Goal: Information Seeking & Learning: Learn about a topic

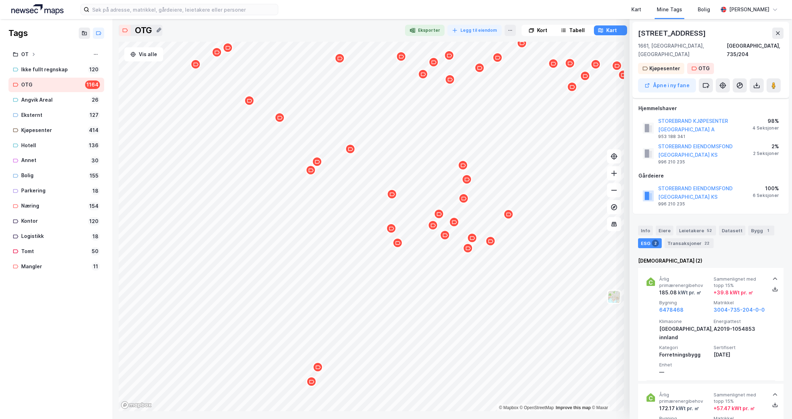
scroll to position [85, 0]
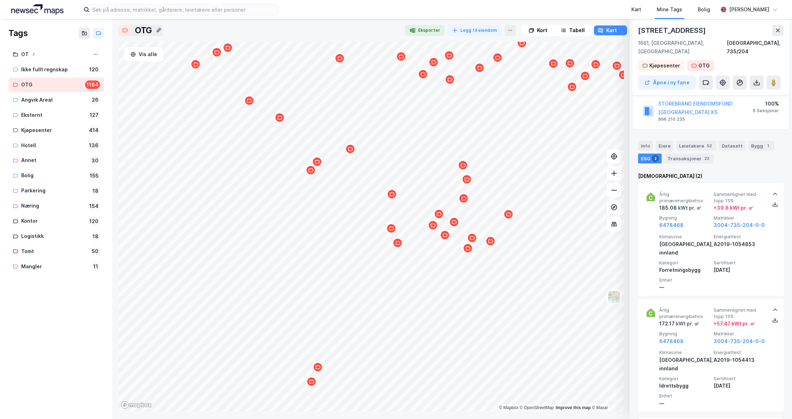
click at [439, 216] on icon "Map marker" at bounding box center [439, 214] width 5 height 5
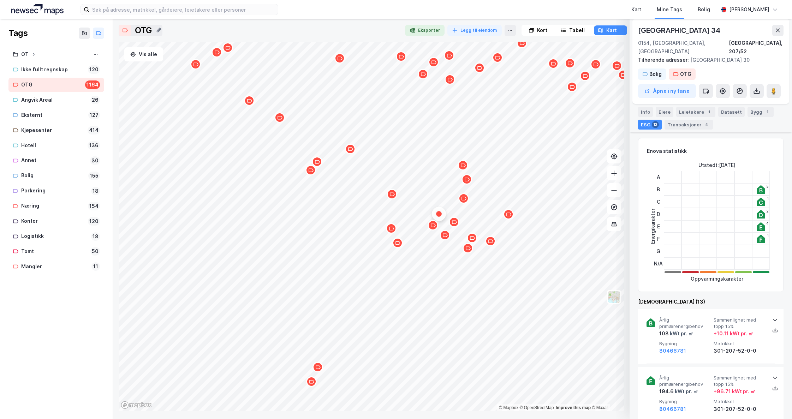
click at [456, 227] on div "Map marker" at bounding box center [454, 222] width 11 height 11
click at [448, 240] on div "Map marker" at bounding box center [445, 235] width 11 height 11
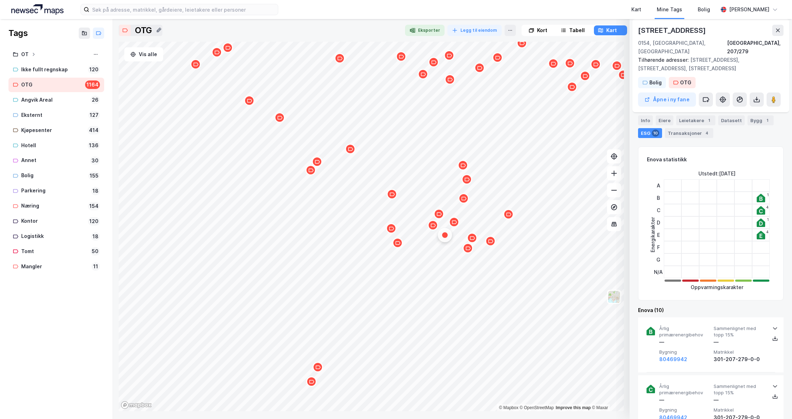
click at [436, 230] on div "Map marker" at bounding box center [433, 225] width 11 height 11
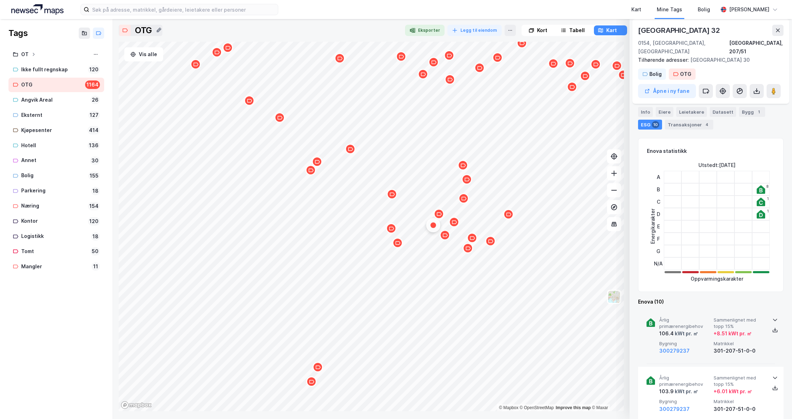
click at [772, 317] on icon at bounding box center [775, 320] width 6 height 6
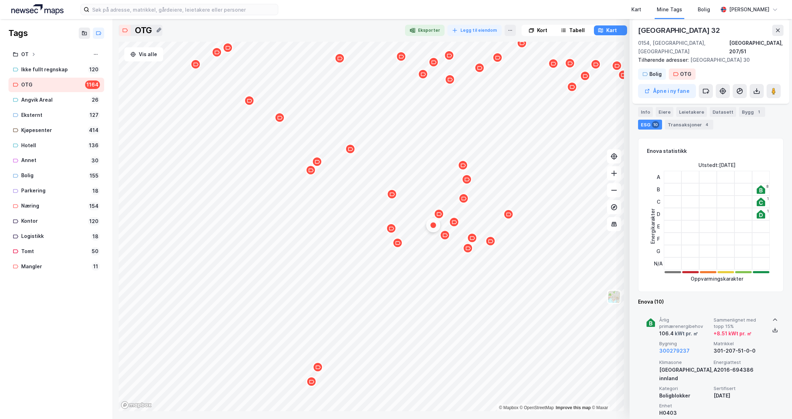
click at [772, 317] on icon at bounding box center [775, 320] width 6 height 6
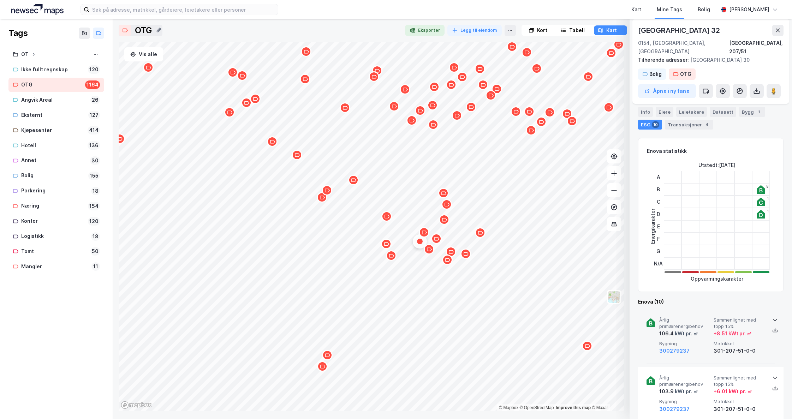
click at [328, 357] on icon "Map marker" at bounding box center [327, 355] width 5 height 5
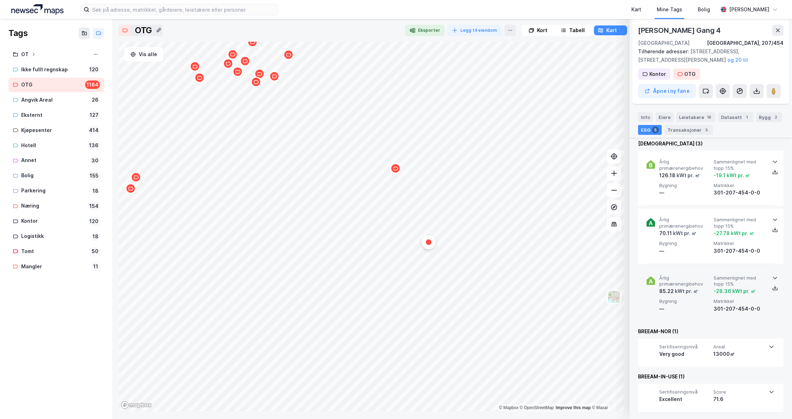
scroll to position [244, 0]
click at [772, 275] on icon at bounding box center [775, 277] width 6 height 6
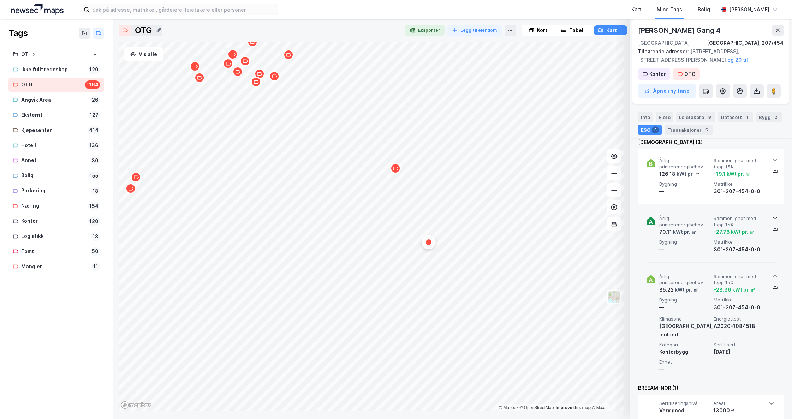
click at [772, 218] on icon at bounding box center [775, 218] width 6 height 6
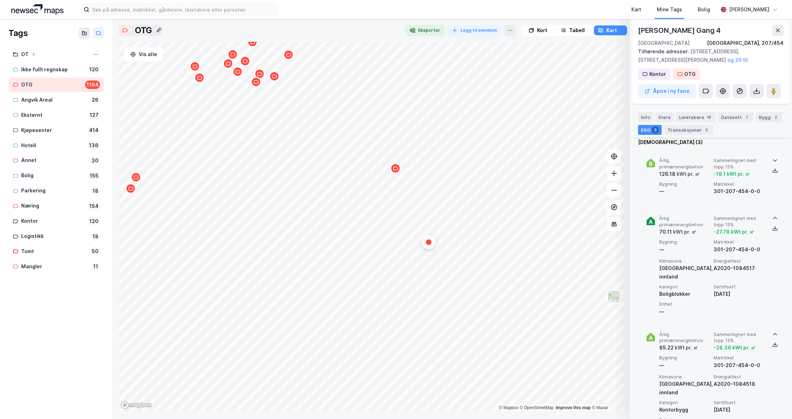
click at [772, 159] on icon at bounding box center [775, 161] width 6 height 6
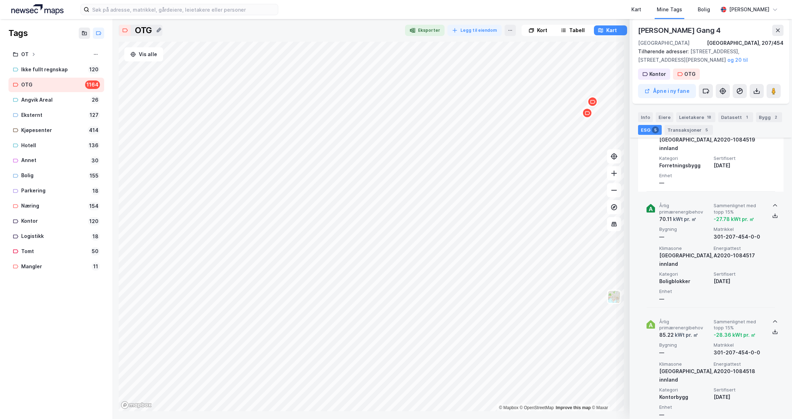
click at [785, 72] on div "OTG Eksporter Legg til eiendom Kort Tabell Kart Vis alle © Mapbox © OpenStreetM…" at bounding box center [453, 218] width 668 height 387
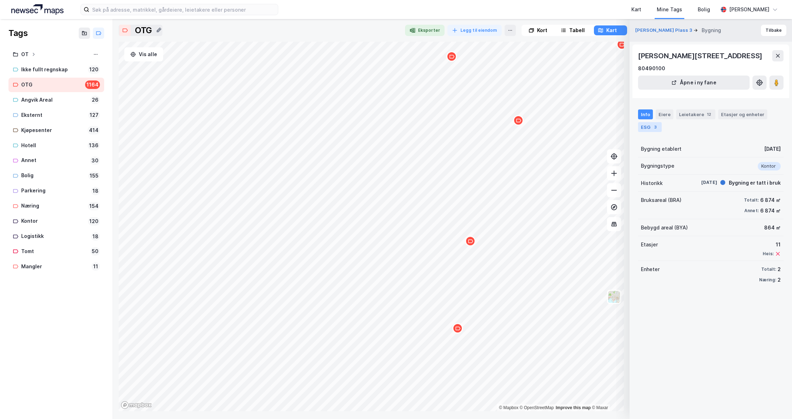
click at [651, 128] on div "ESG 3" at bounding box center [650, 127] width 24 height 10
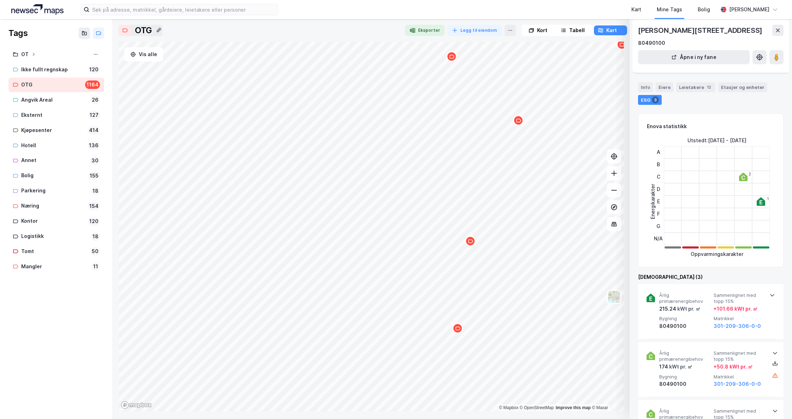
scroll to position [106, 0]
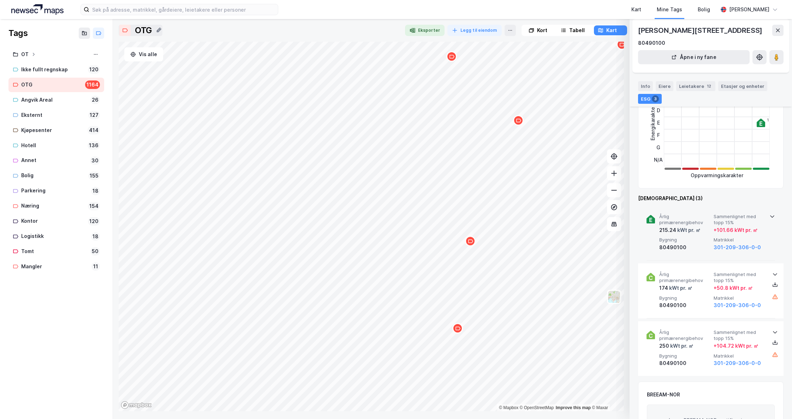
click at [771, 217] on icon at bounding box center [773, 217] width 6 height 6
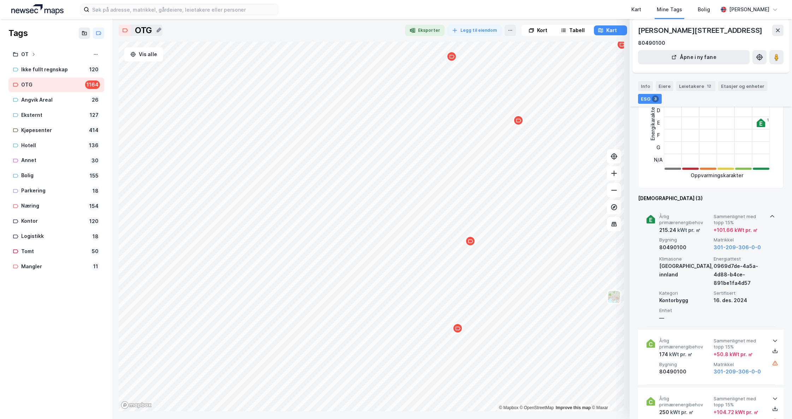
click at [771, 217] on icon at bounding box center [773, 217] width 6 height 6
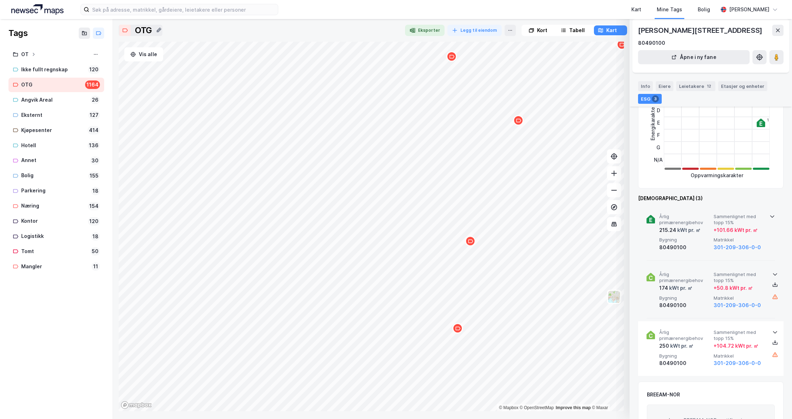
click at [775, 273] on icon at bounding box center [775, 275] width 6 height 6
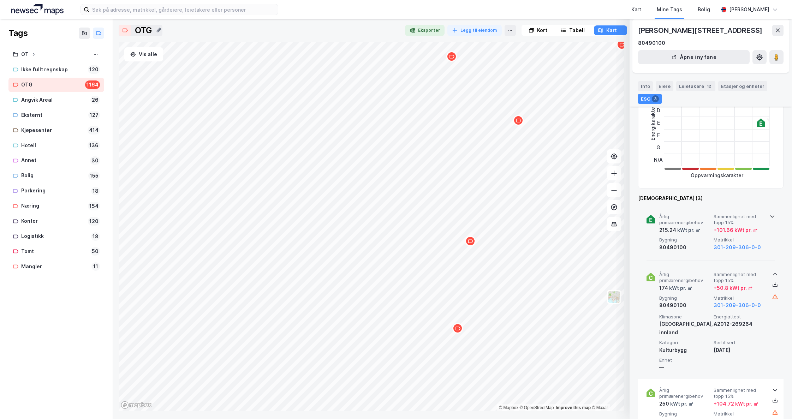
click at [775, 273] on icon at bounding box center [775, 275] width 6 height 6
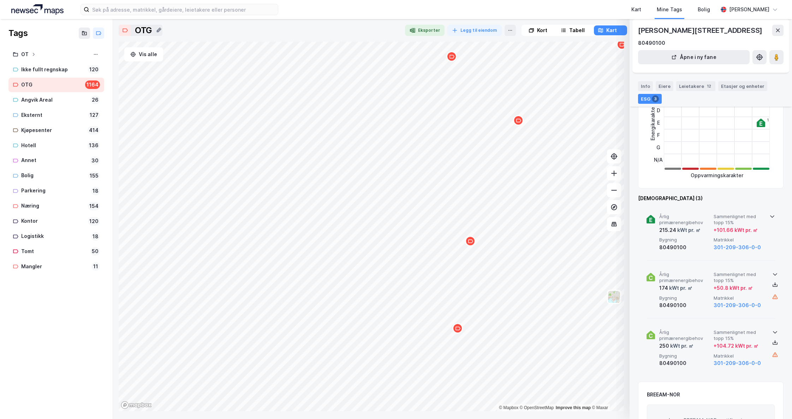
click at [774, 332] on icon at bounding box center [775, 332] width 4 height 2
click at [358, 419] on html "Kart Mine Tags Bolig [PERSON_NAME] Tags OT Ikke fullt regnskap 120 OTG 1164 [GE…" at bounding box center [396, 209] width 792 height 419
click at [374, 419] on html "Kart Mine Tags Bolig [PERSON_NAME] Tags OT Ikke fullt regnskap 120 OTG 1164 [GE…" at bounding box center [396, 209] width 792 height 419
click at [386, 339] on div "Map marker" at bounding box center [382, 335] width 11 height 11
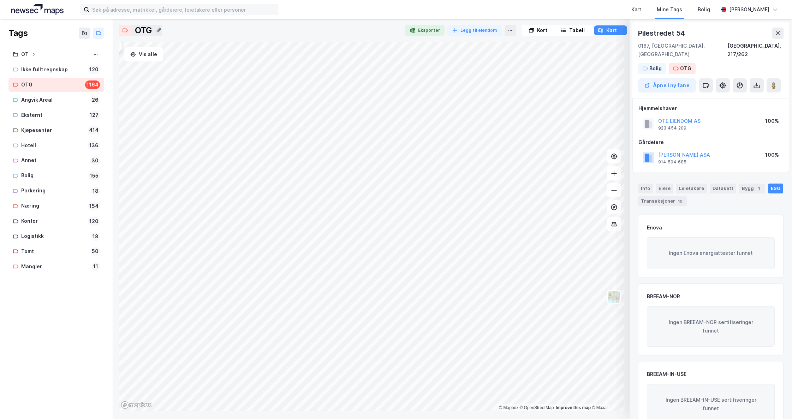
click at [146, 4] on div "Kart Mine Tags Bolig [PERSON_NAME] Tags OT Ikke fullt regnskap 120 OTG 1164 Ang…" at bounding box center [396, 209] width 792 height 419
click at [383, 162] on icon "Map marker" at bounding box center [380, 160] width 5 height 5
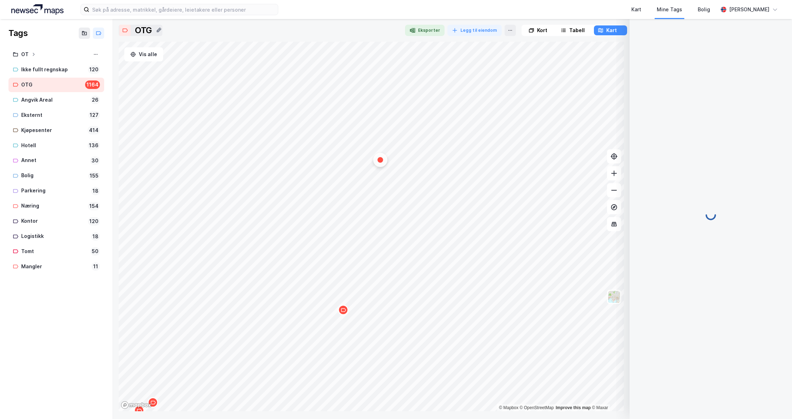
scroll to position [23, 0]
